Goal: Task Accomplishment & Management: Complete application form

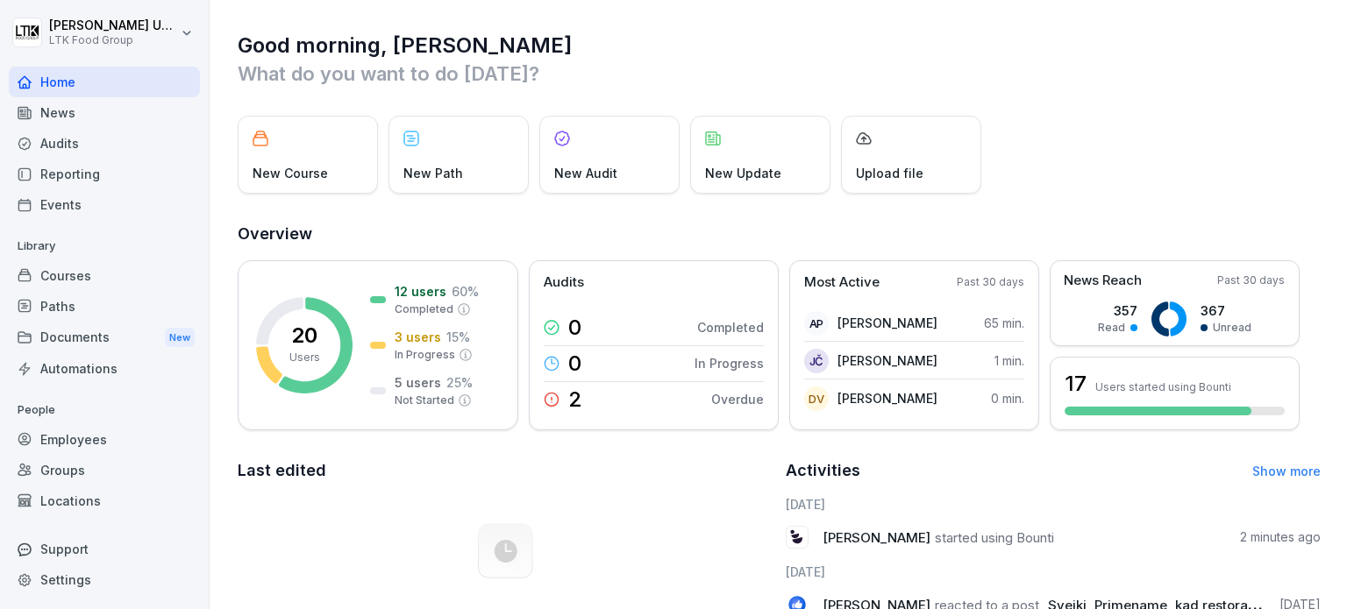
click at [52, 436] on div "Employees" at bounding box center [104, 439] width 191 height 31
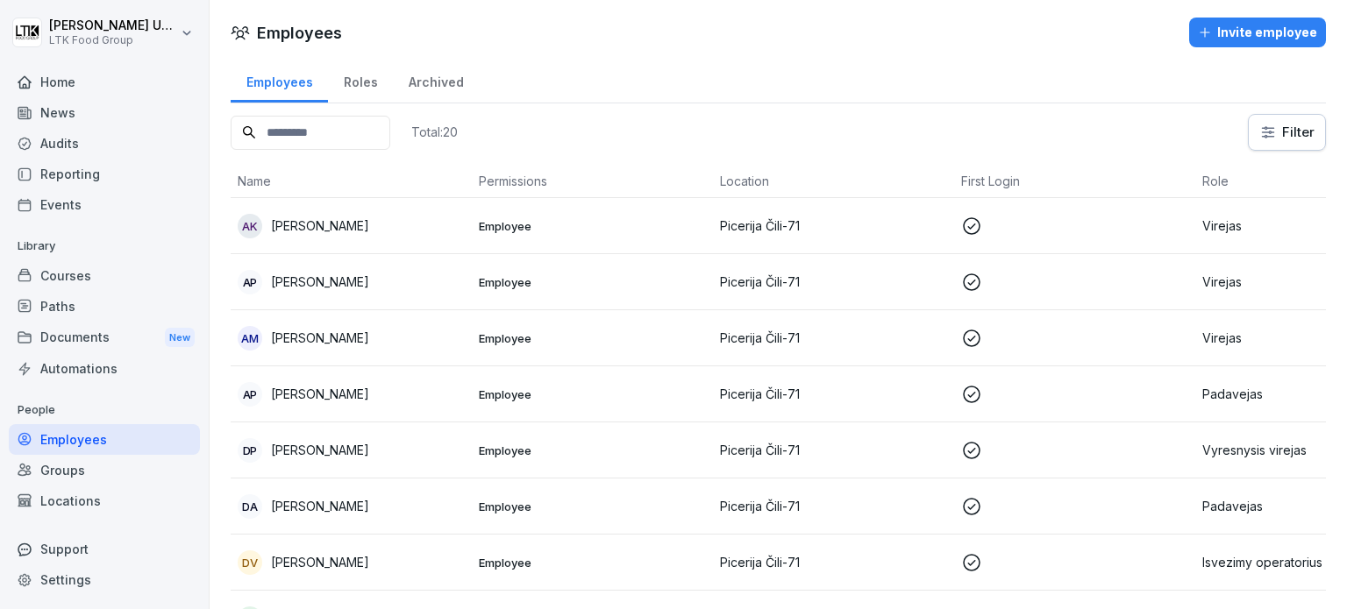
click at [1227, 452] on p "Vyresnysis virejas" at bounding box center [1315, 450] width 227 height 18
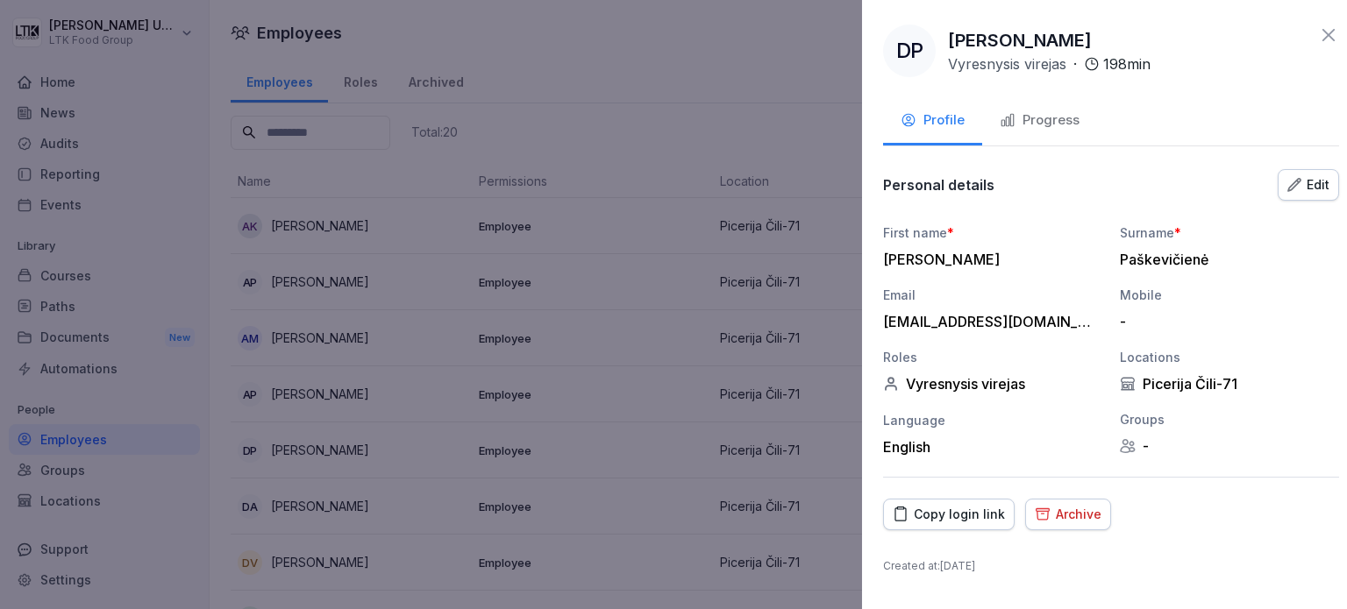
click at [666, 279] on div at bounding box center [673, 304] width 1347 height 609
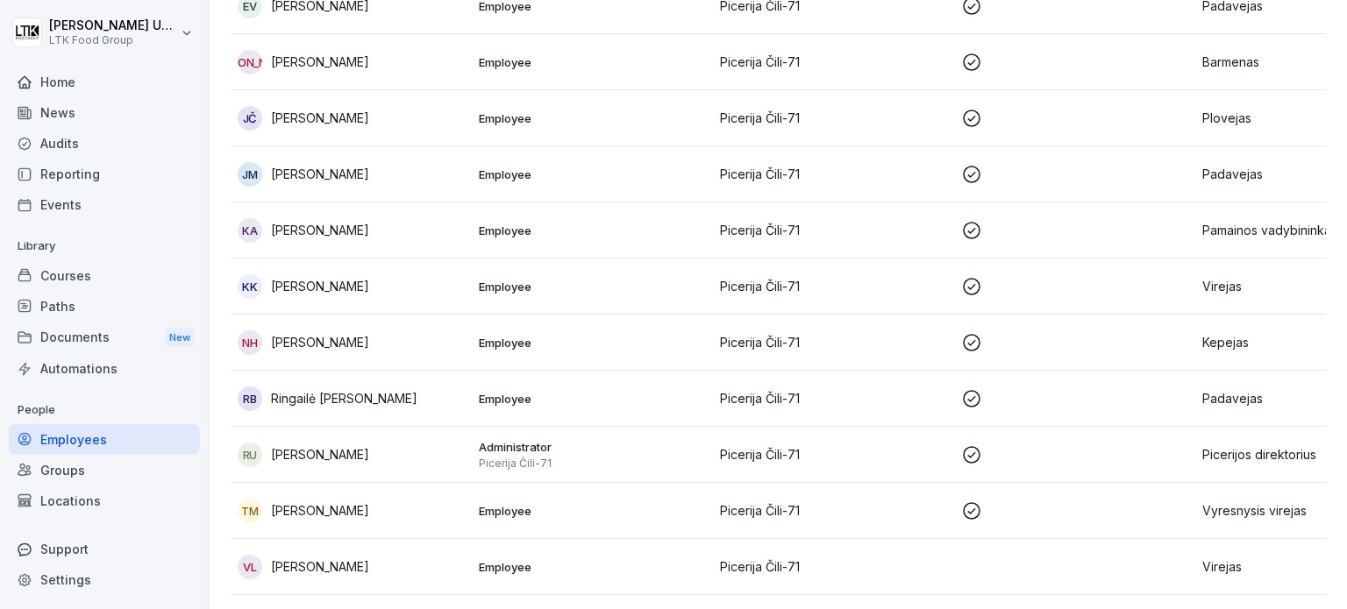
scroll to position [614, 0]
click at [302, 505] on p "[PERSON_NAME]" at bounding box center [320, 510] width 98 height 18
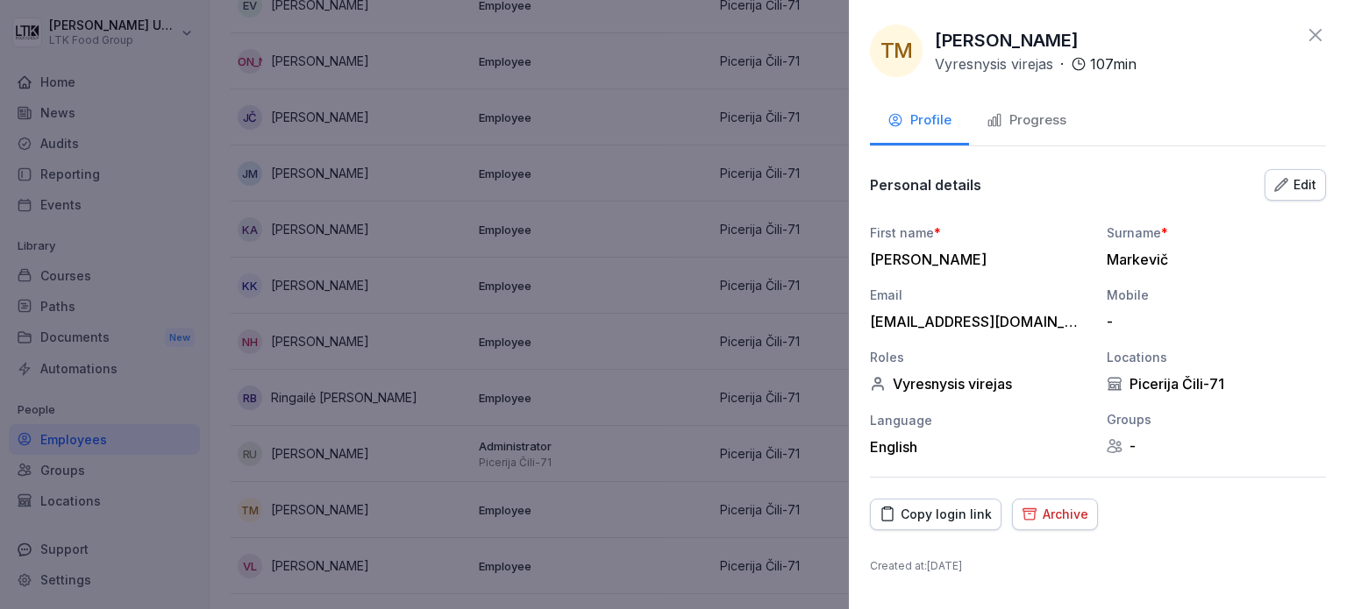
click at [1044, 125] on div "Progress" at bounding box center [1026, 120] width 80 height 20
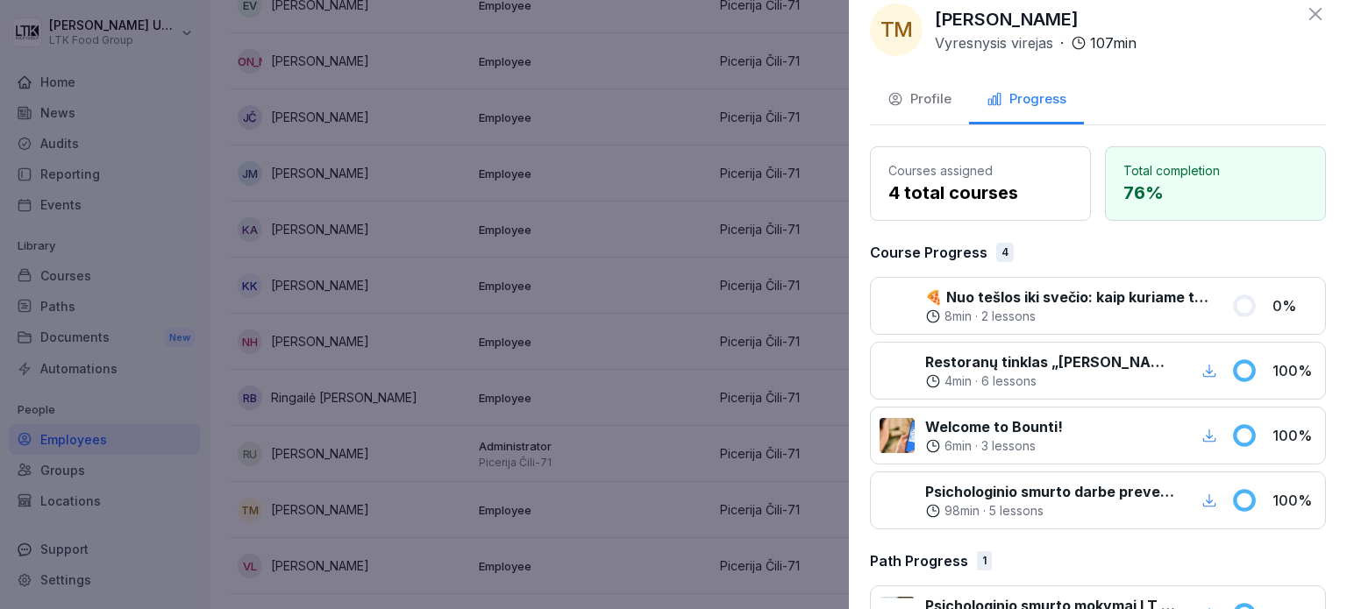
scroll to position [0, 0]
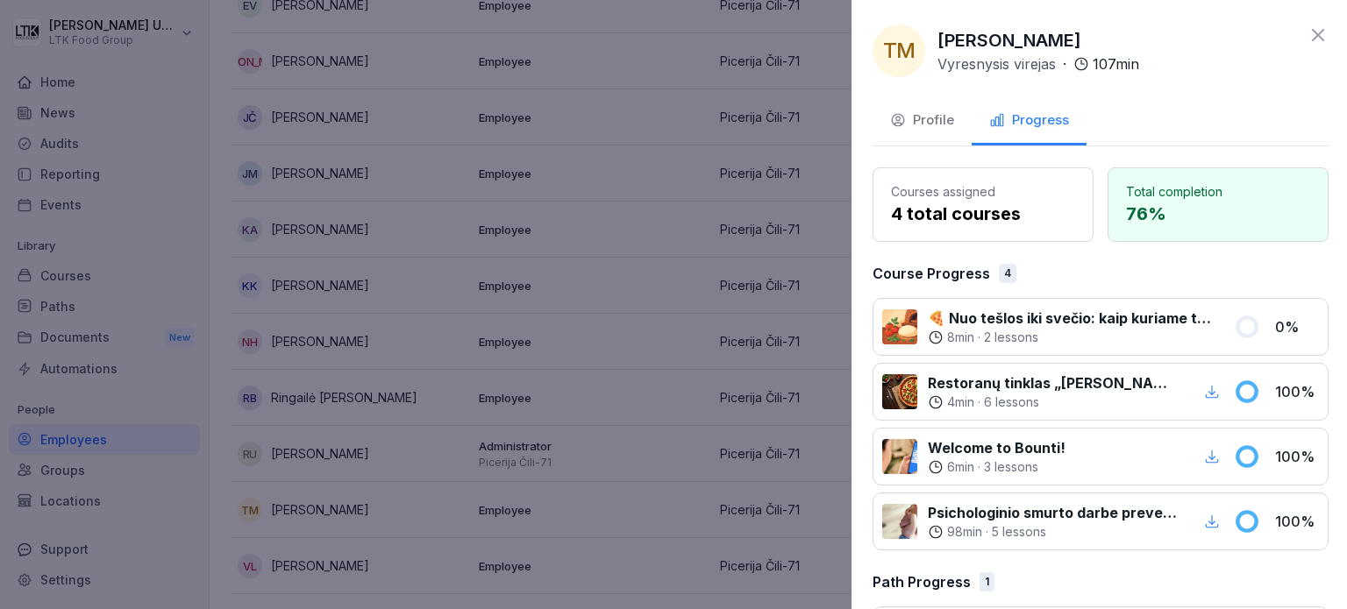
click at [620, 358] on div at bounding box center [673, 304] width 1347 height 609
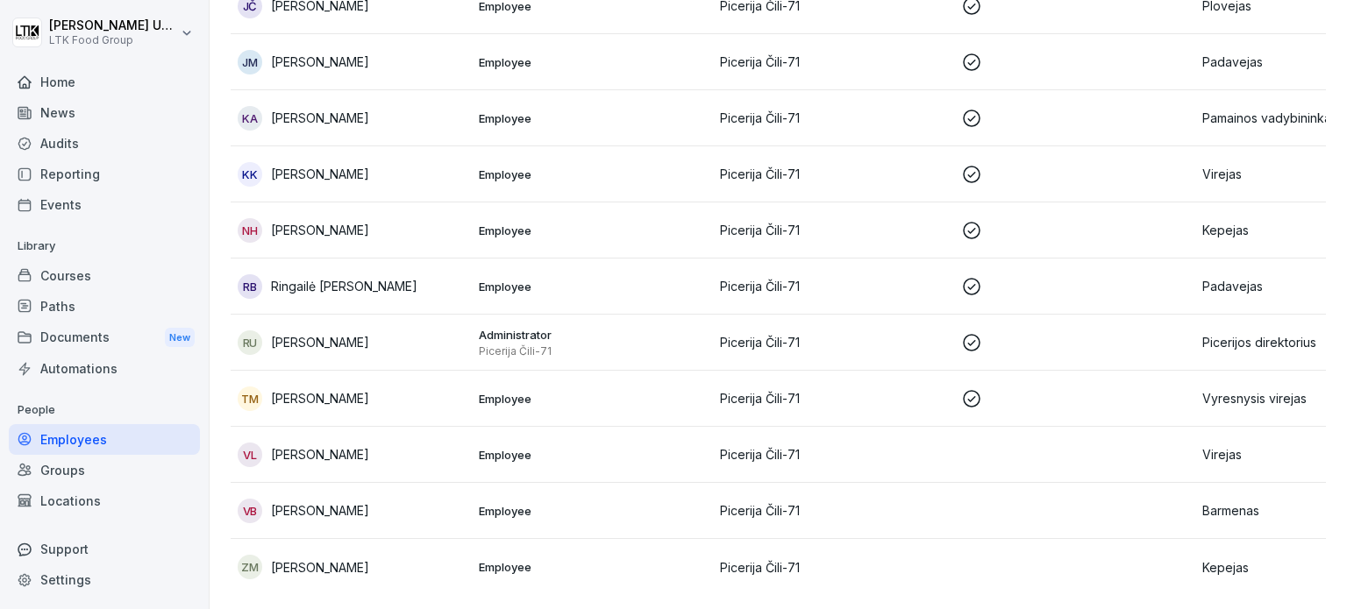
scroll to position [751, 0]
click at [1272, 277] on p "Padavejas" at bounding box center [1315, 286] width 227 height 18
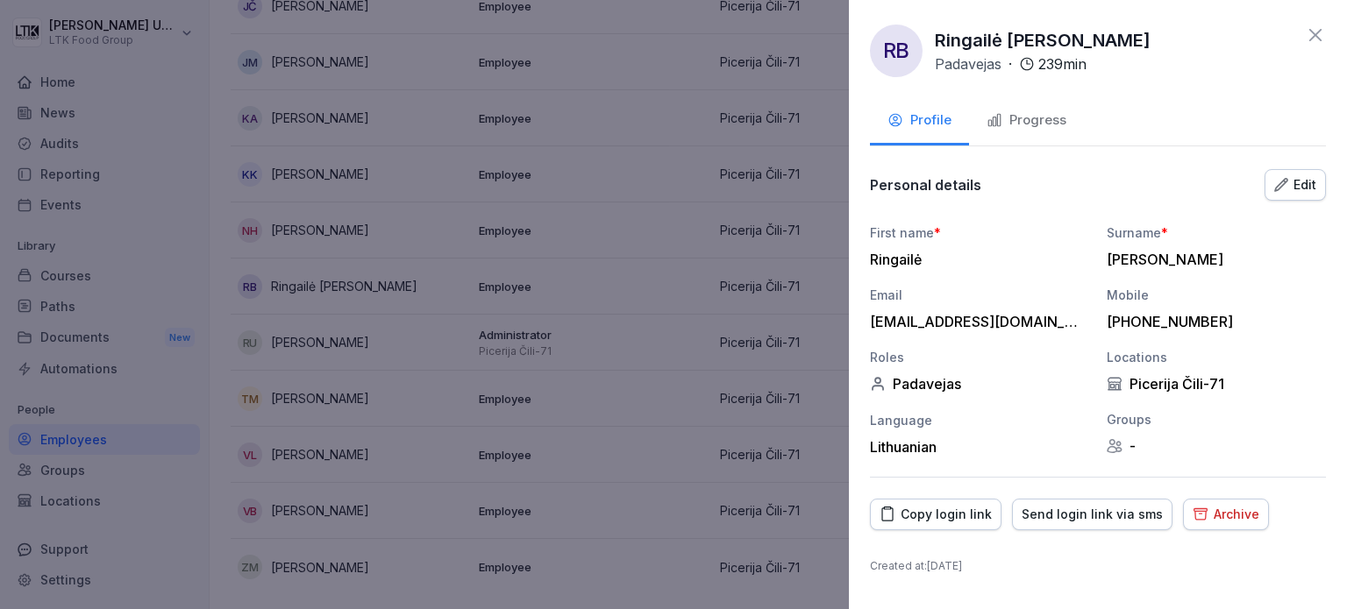
click at [1052, 123] on div "Progress" at bounding box center [1026, 120] width 80 height 20
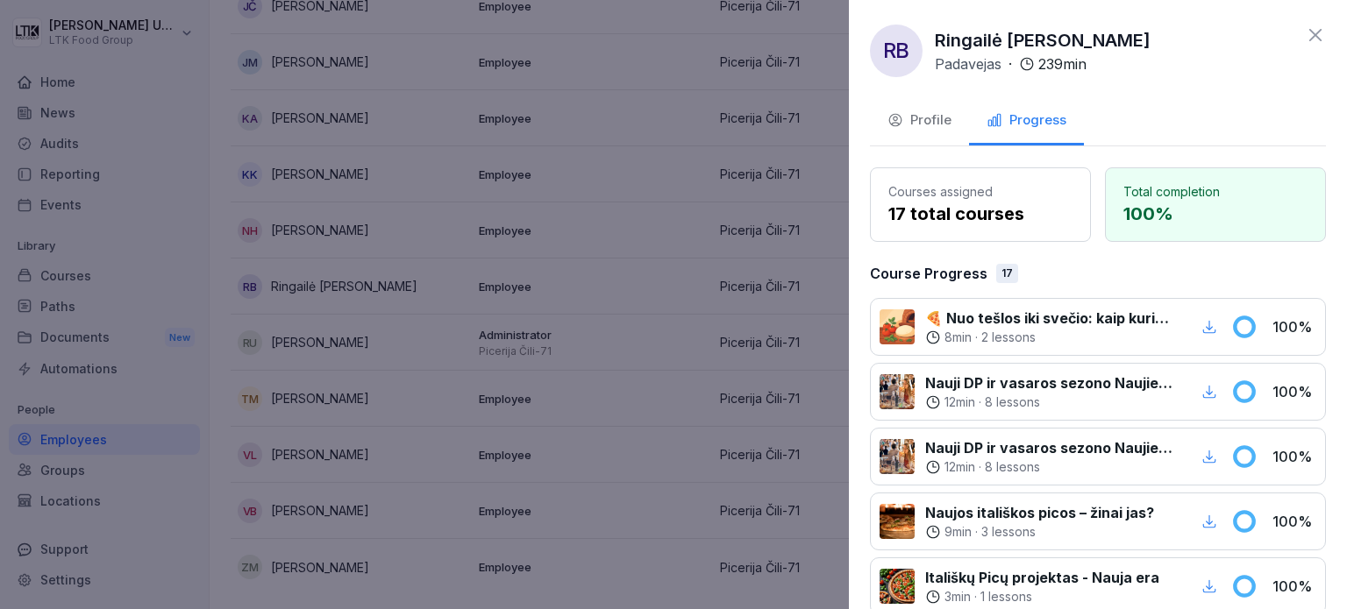
click at [658, 273] on div at bounding box center [673, 304] width 1347 height 609
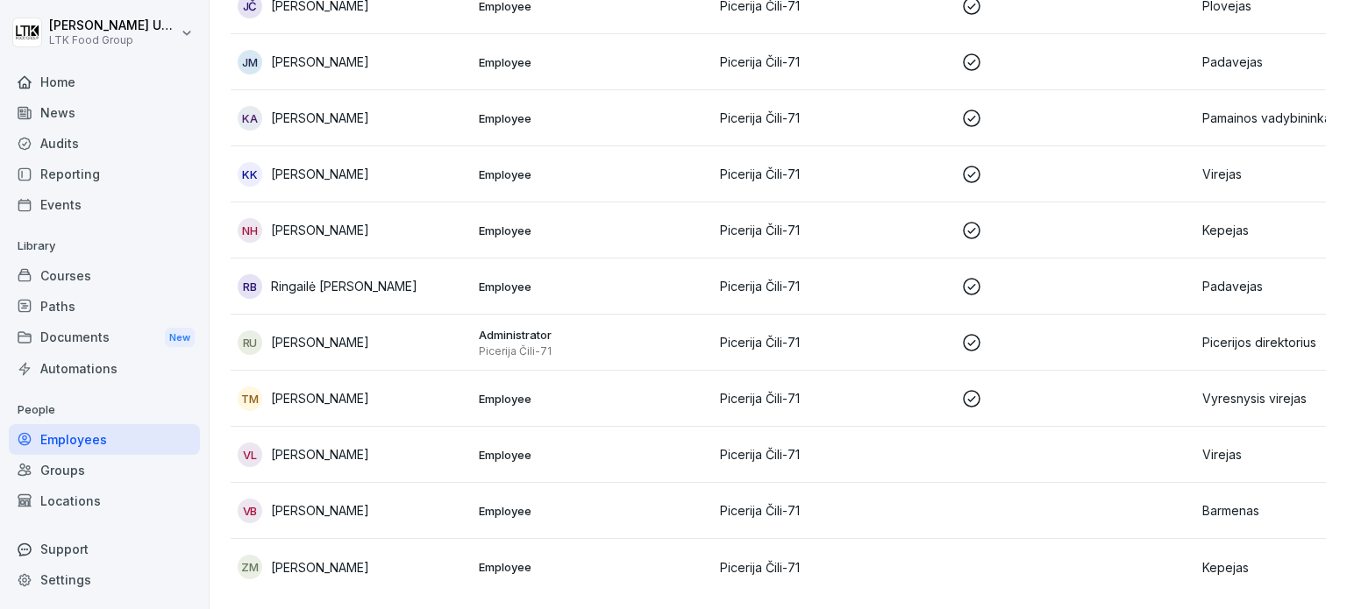
click at [1228, 221] on p "Kepejas" at bounding box center [1315, 230] width 227 height 18
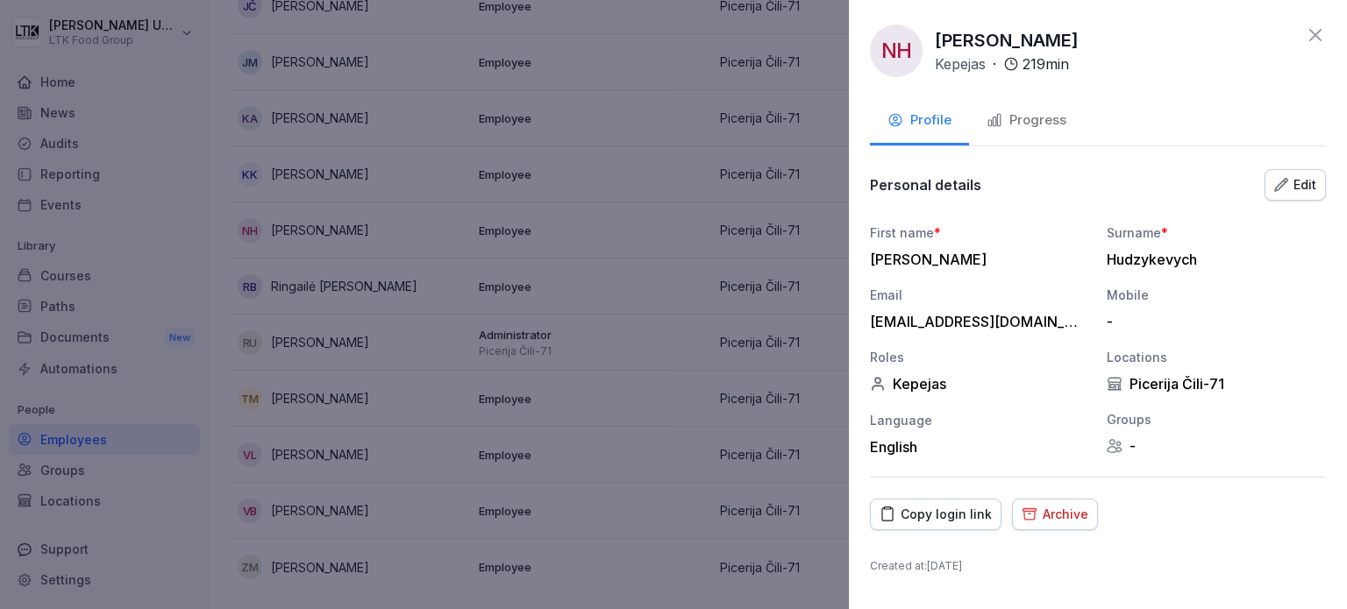
click at [1035, 111] on div "Progress" at bounding box center [1026, 120] width 80 height 20
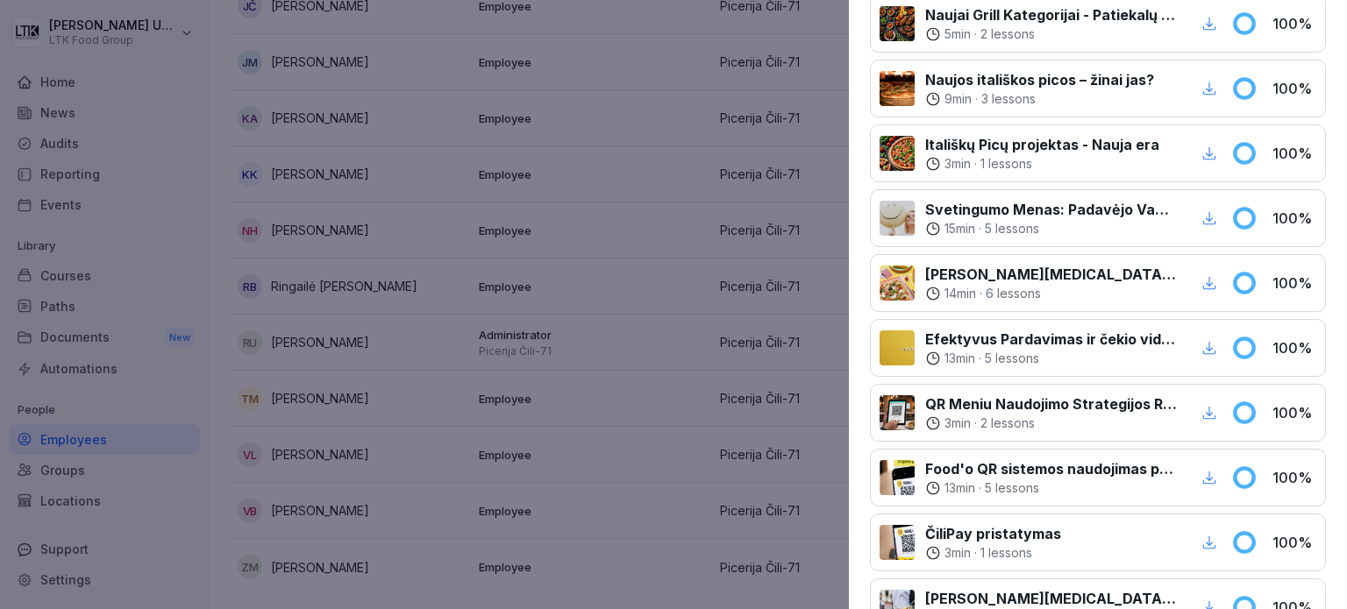
scroll to position [351, 0]
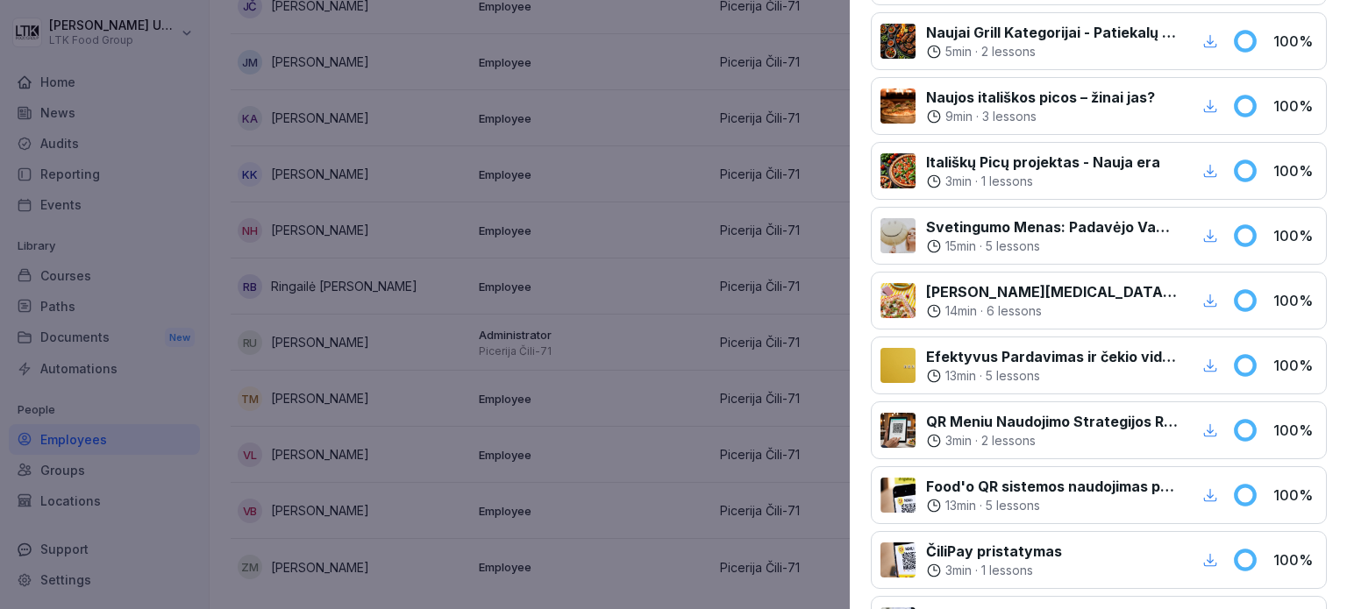
click at [572, 311] on div at bounding box center [673, 304] width 1347 height 609
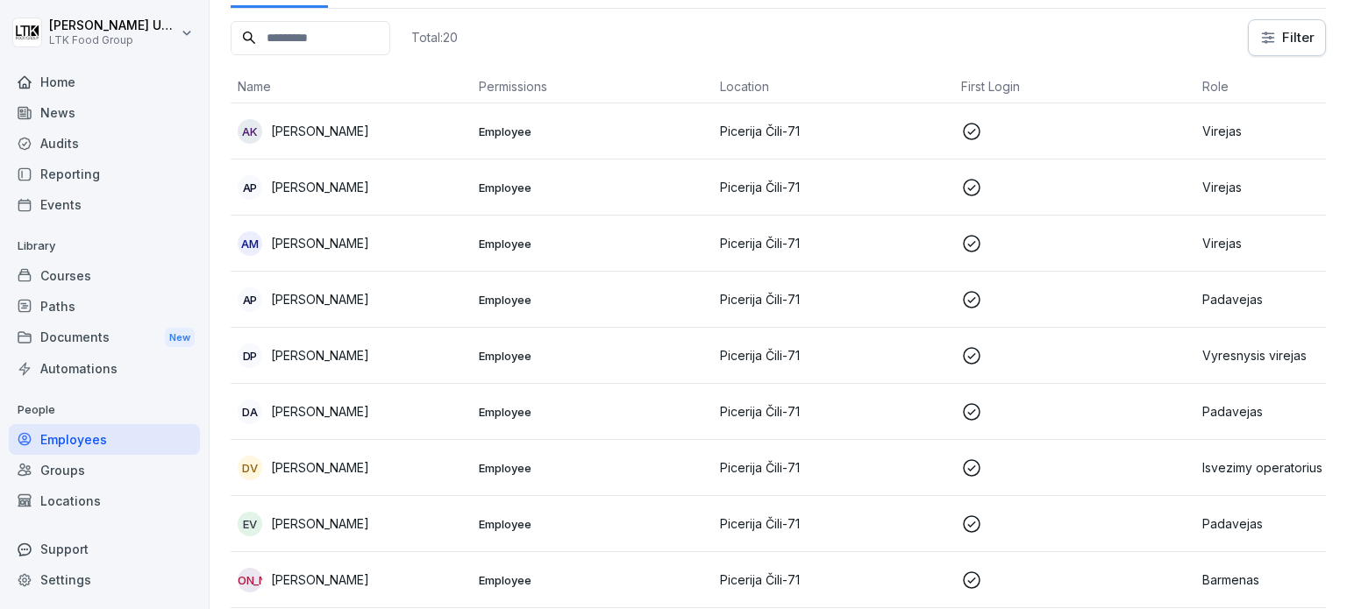
scroll to position [0, 0]
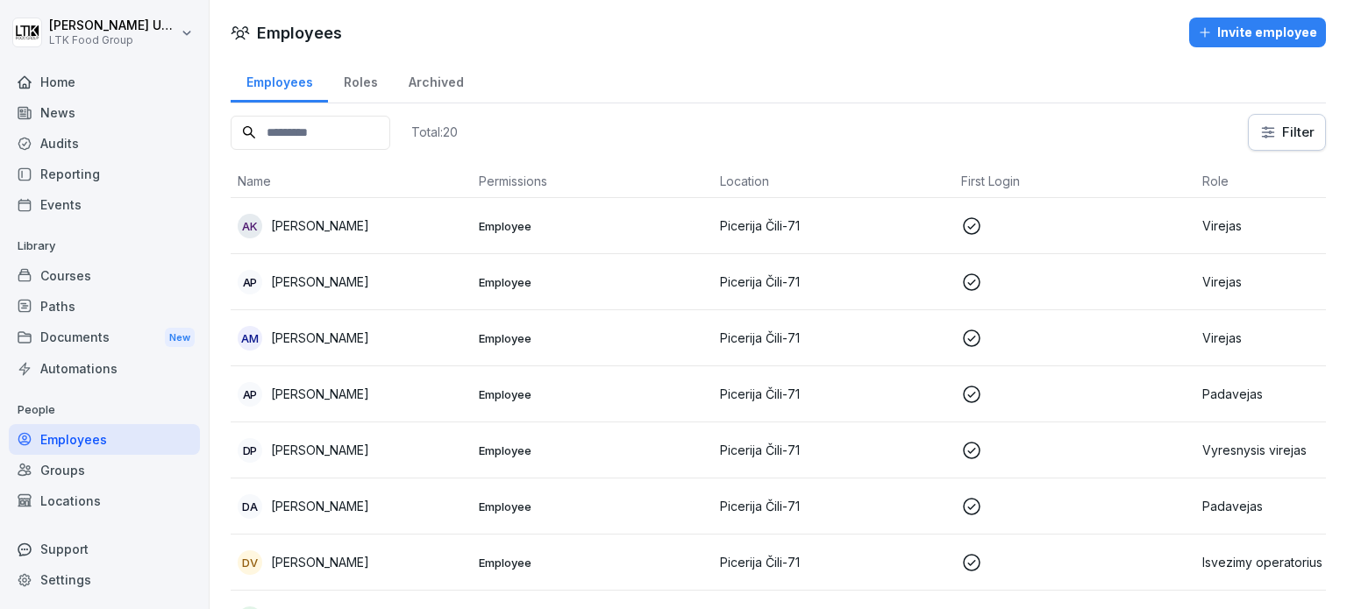
click at [61, 182] on div "Reporting" at bounding box center [104, 174] width 191 height 31
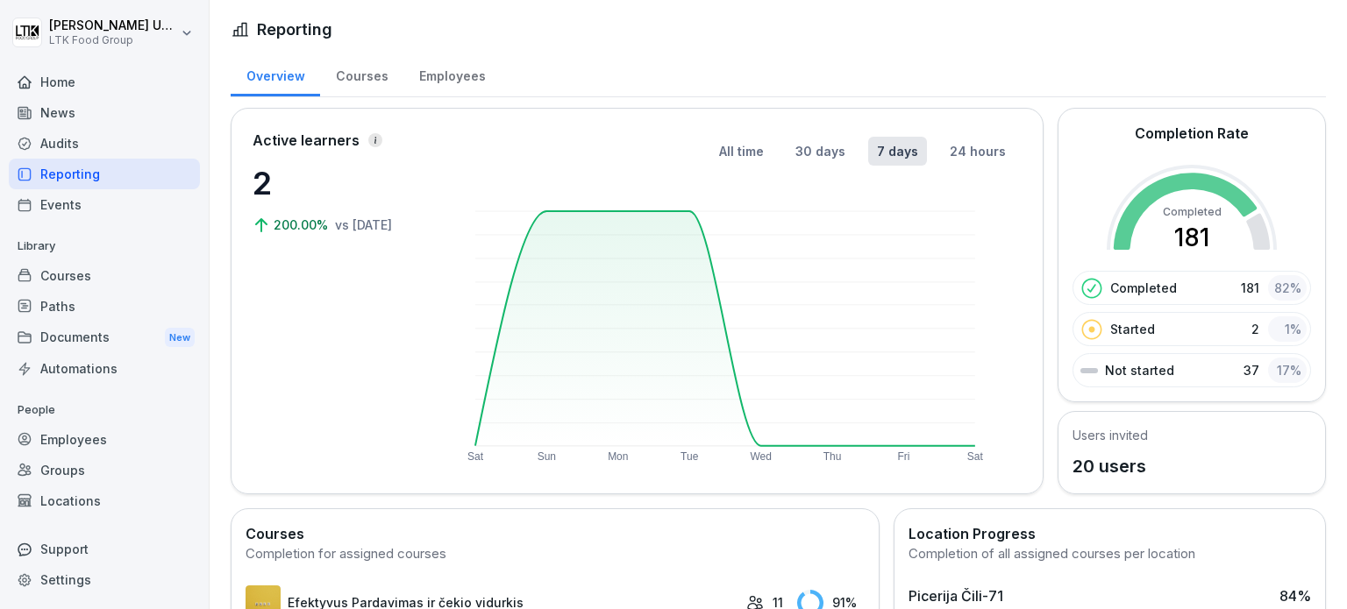
click at [78, 441] on div "Employees" at bounding box center [104, 439] width 191 height 31
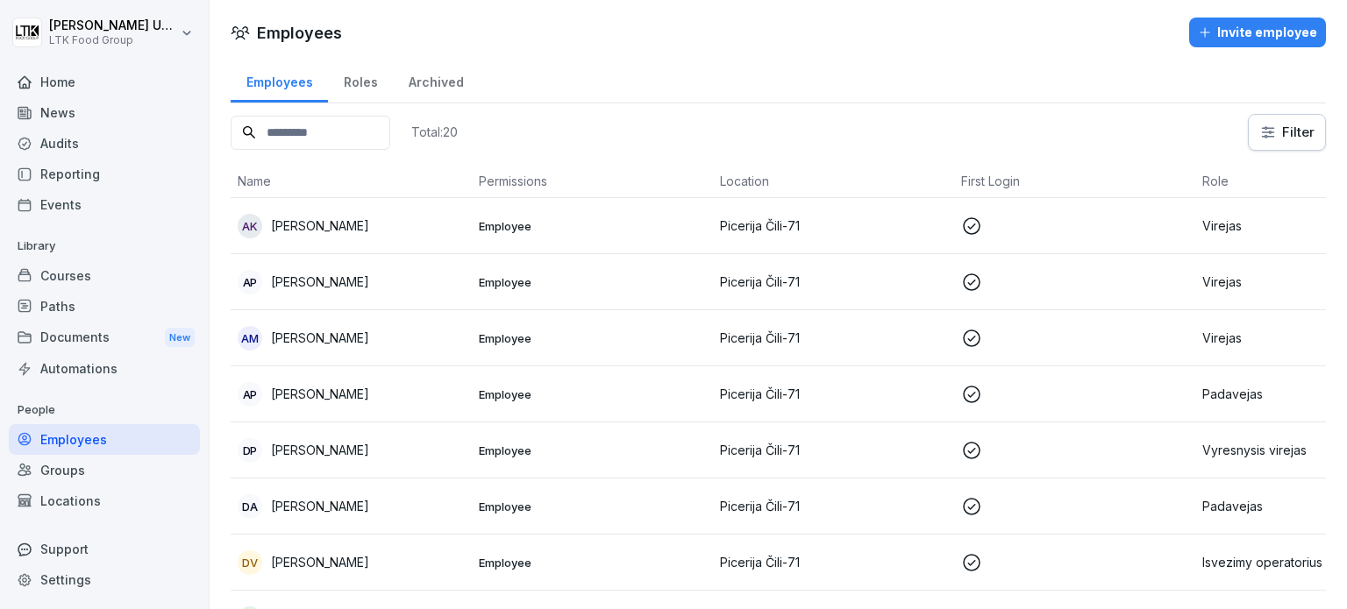
click at [1214, 41] on div "Invite employee" at bounding box center [1257, 32] width 119 height 19
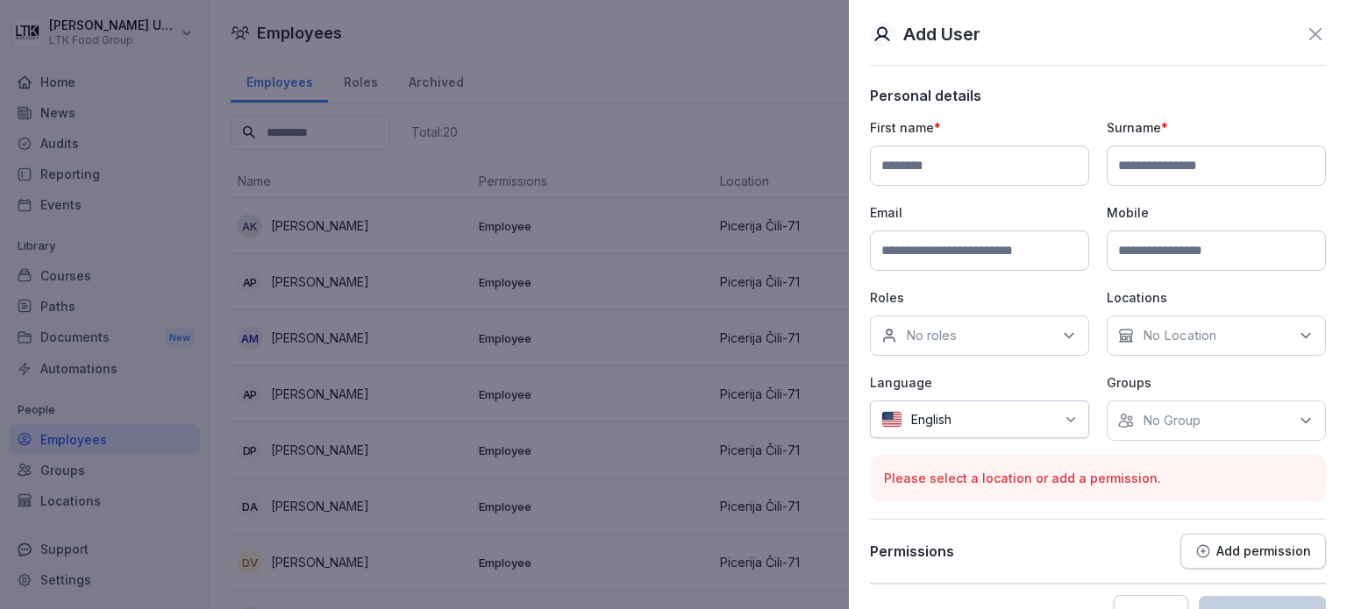
click at [1305, 38] on icon at bounding box center [1315, 34] width 21 height 21
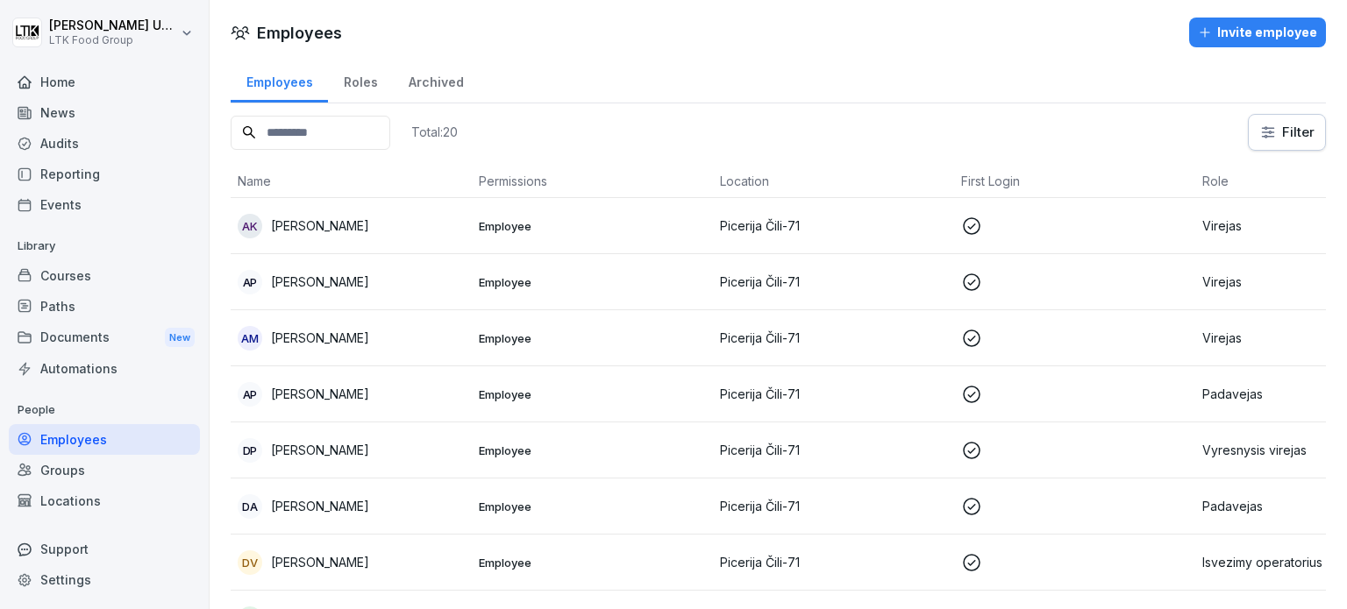
click at [1271, 18] on button "Invite employee" at bounding box center [1257, 33] width 137 height 30
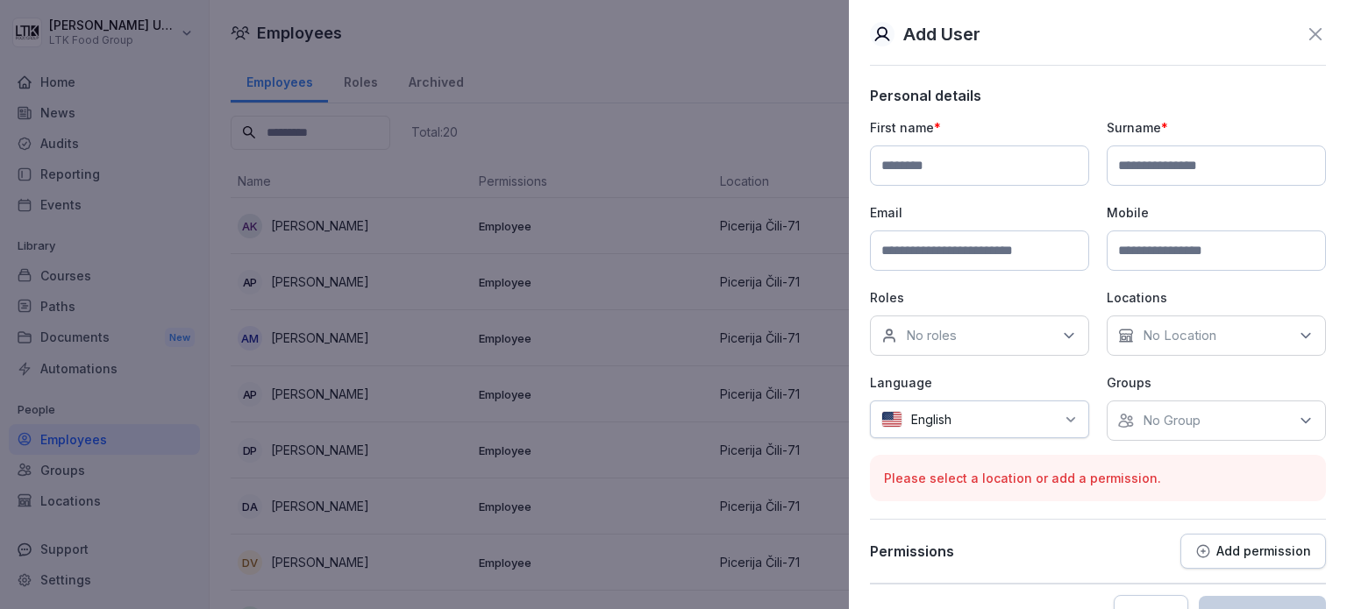
click at [931, 163] on input at bounding box center [979, 166] width 219 height 40
type input "******"
click at [1137, 160] on input at bounding box center [1216, 166] width 219 height 40
type input "********"
drag, startPoint x: 933, startPoint y: 250, endPoint x: 965, endPoint y: 263, distance: 35.0
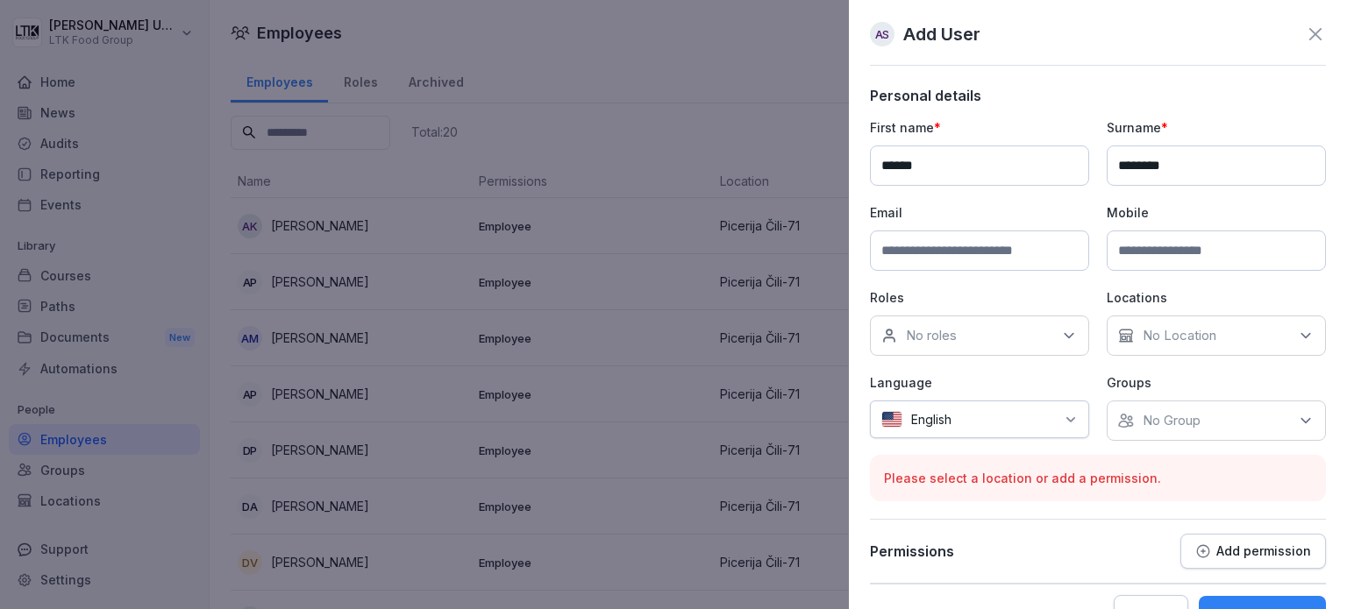
click at [934, 250] on input at bounding box center [979, 251] width 219 height 40
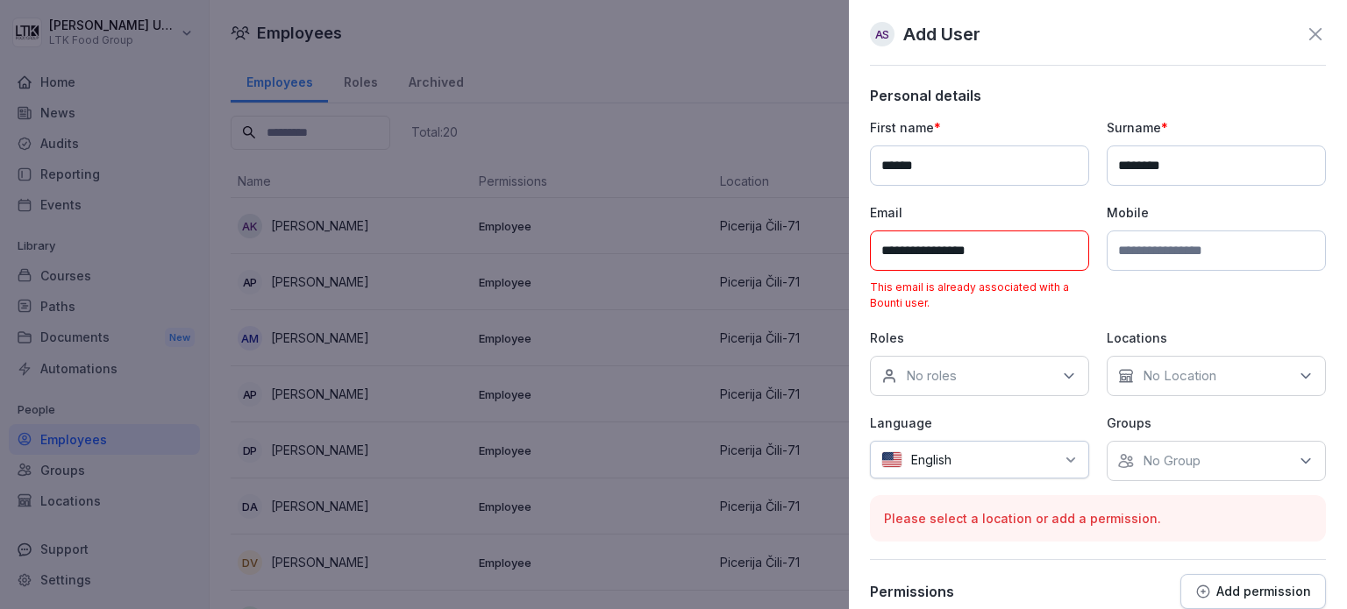
type input "**********"
click at [1249, 245] on input at bounding box center [1216, 251] width 219 height 40
click at [1305, 33] on icon at bounding box center [1315, 34] width 21 height 21
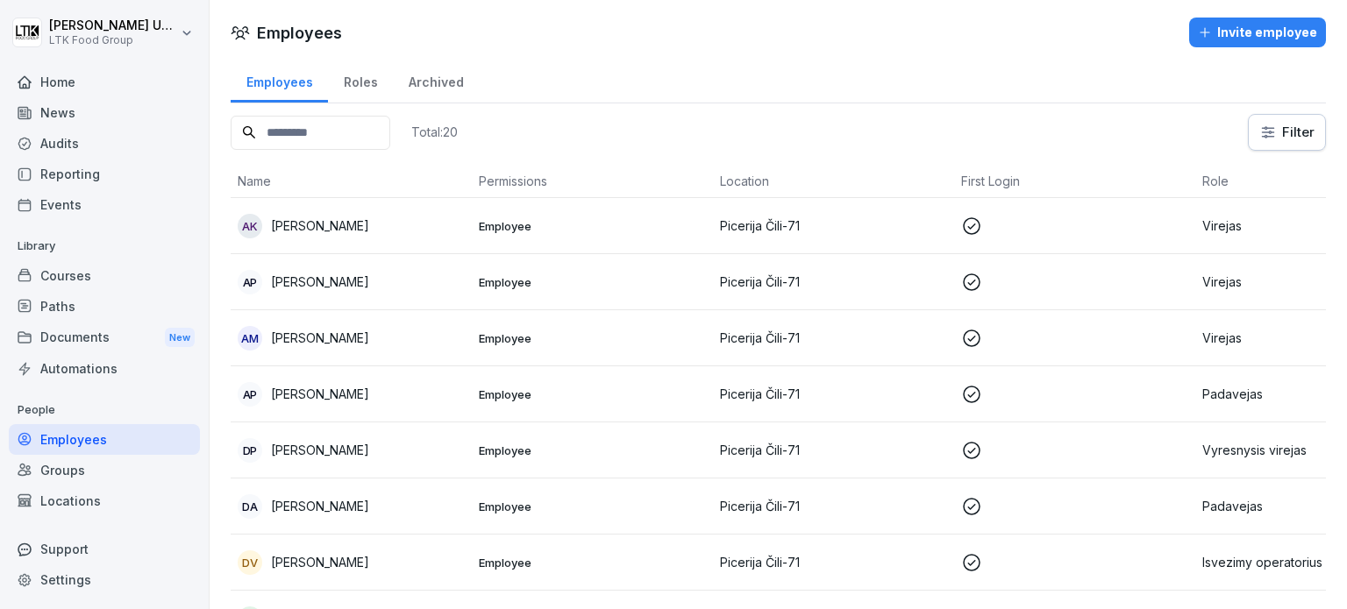
click at [947, 94] on div "Employees Roles Archived" at bounding box center [778, 81] width 1095 height 46
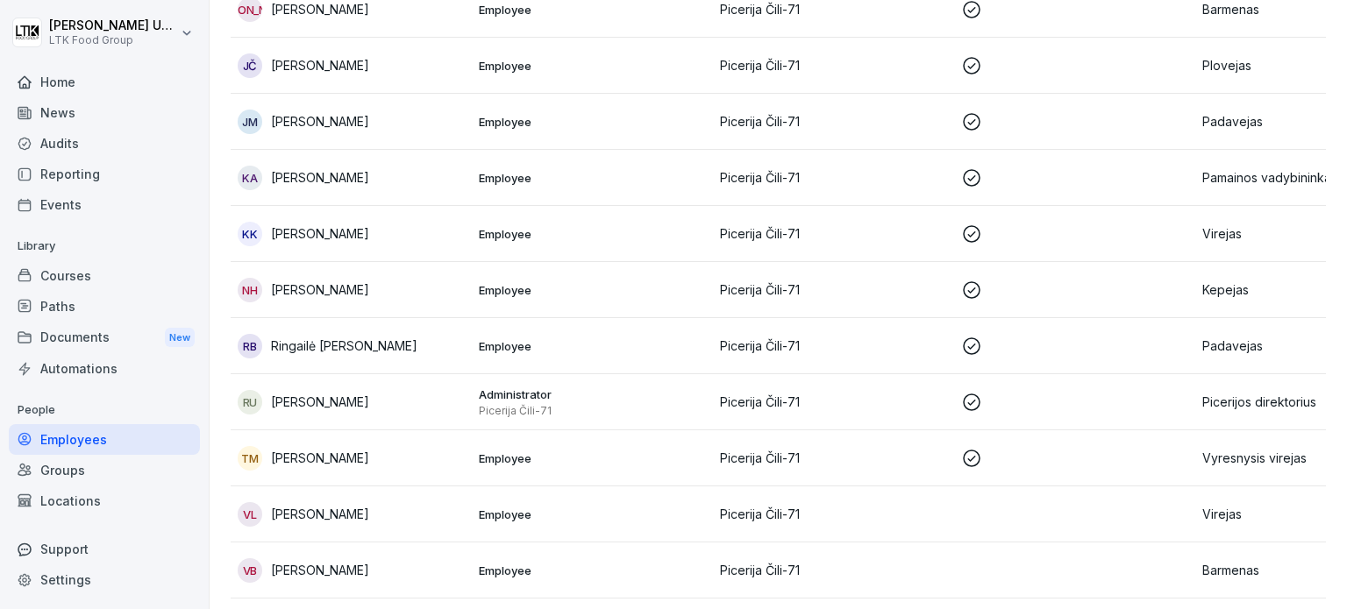
scroll to position [751, 0]
